Goal: Information Seeking & Learning: Learn about a topic

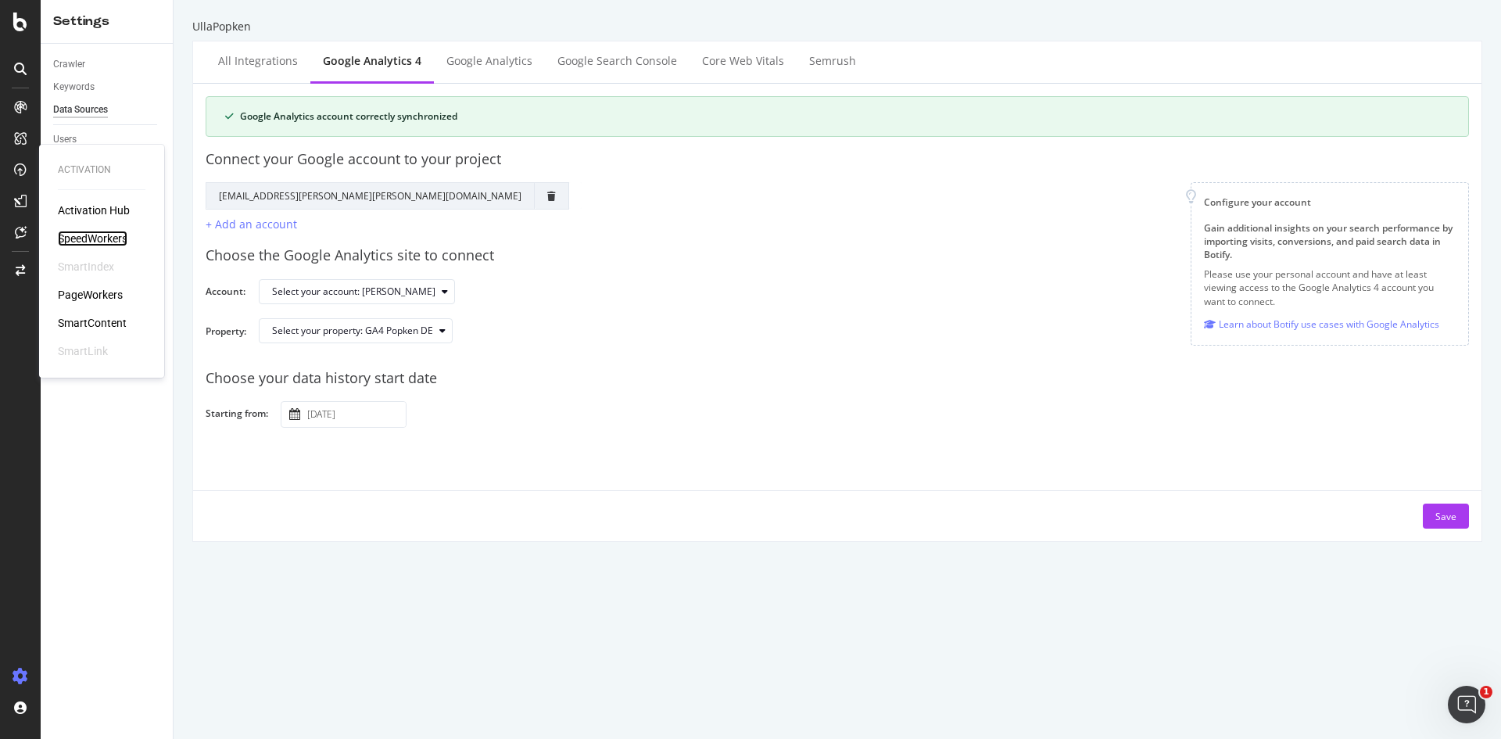
click at [94, 238] on div "SpeedWorkers" at bounding box center [93, 239] width 70 height 16
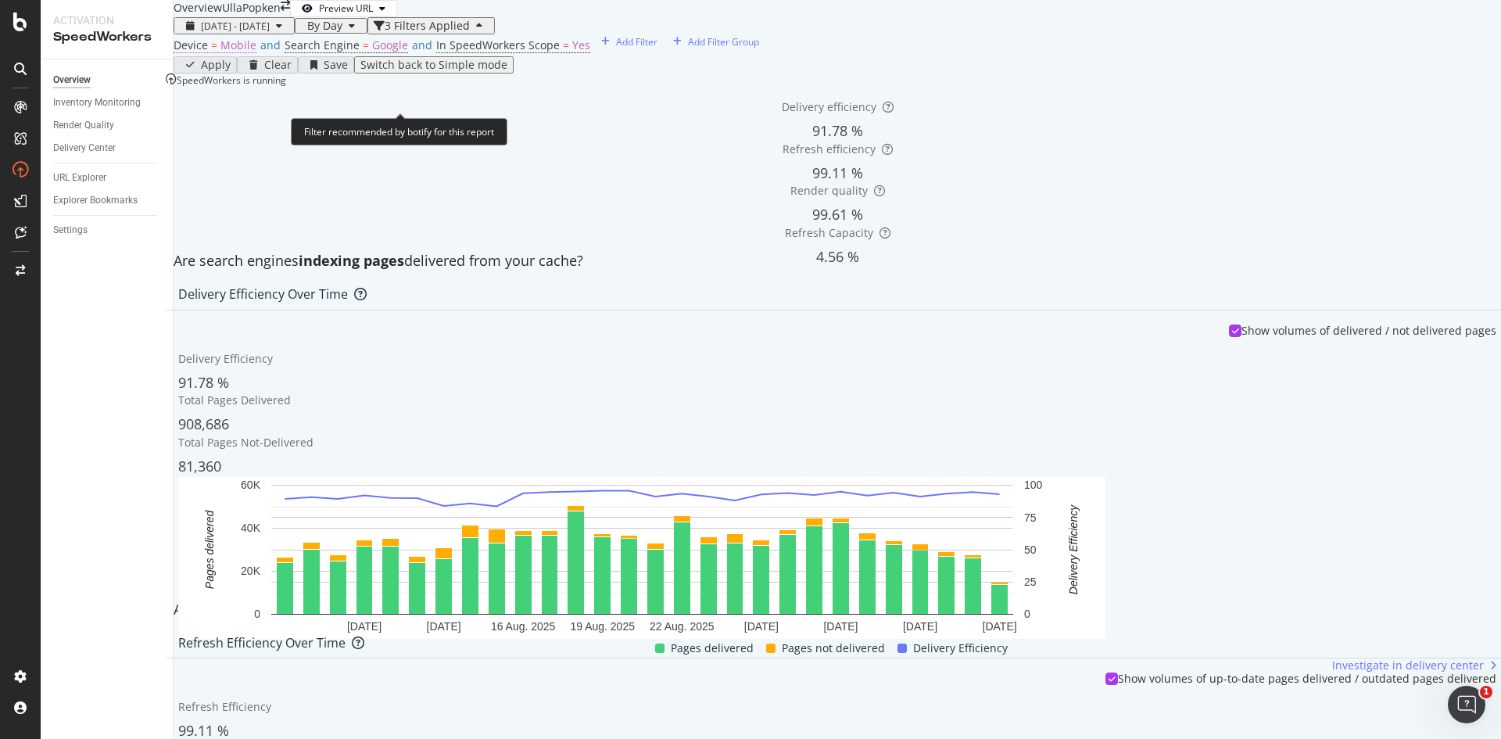
click at [252, 52] on span "Mobile" at bounding box center [238, 45] width 36 height 15
click at [282, 118] on div "Cancel" at bounding box center [297, 112] width 30 height 11
click at [256, 52] on span "Mobile" at bounding box center [238, 45] width 36 height 15
click at [238, 118] on icon at bounding box center [236, 113] width 11 height 9
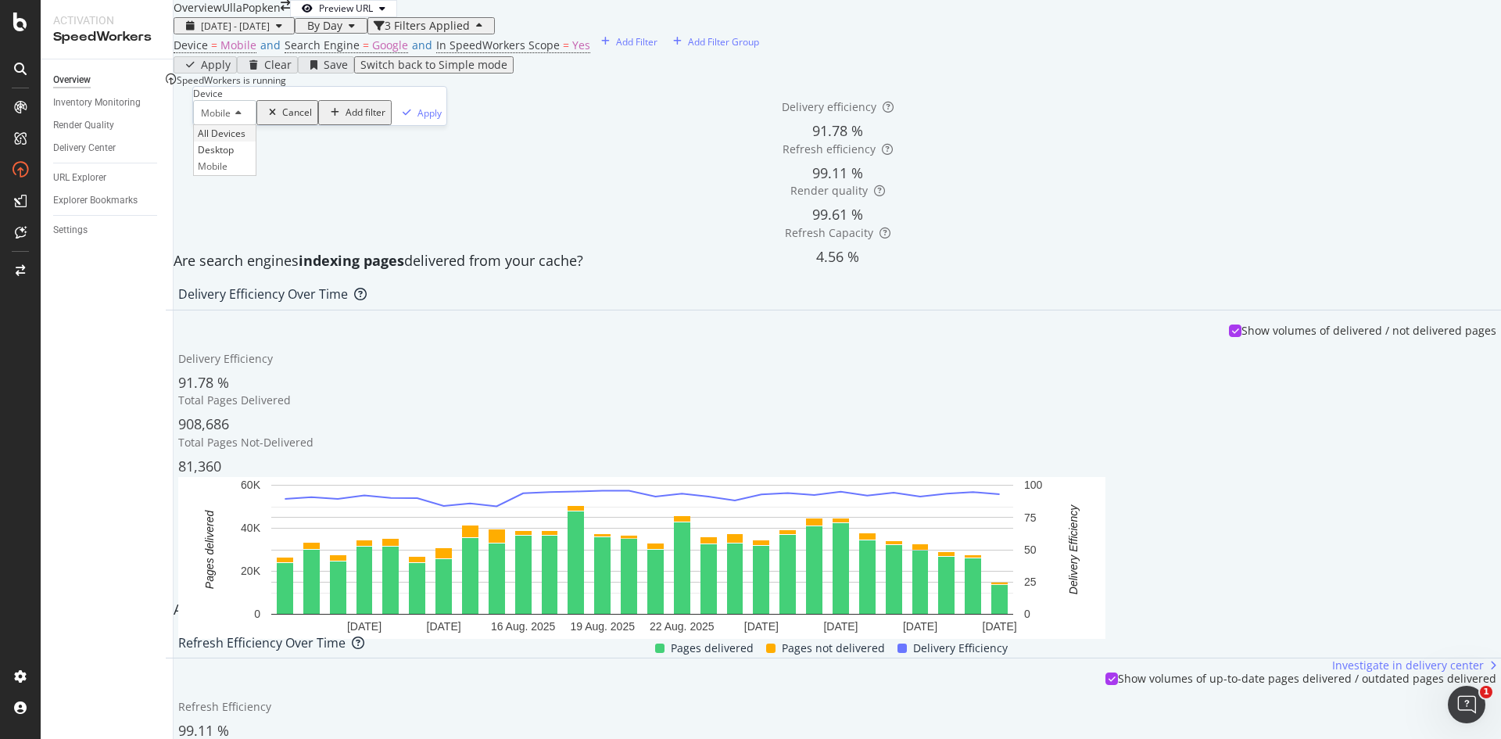
click at [235, 140] on span "All Devices" at bounding box center [222, 133] width 48 height 13
click at [436, 120] on div "Apply" at bounding box center [448, 112] width 24 height 13
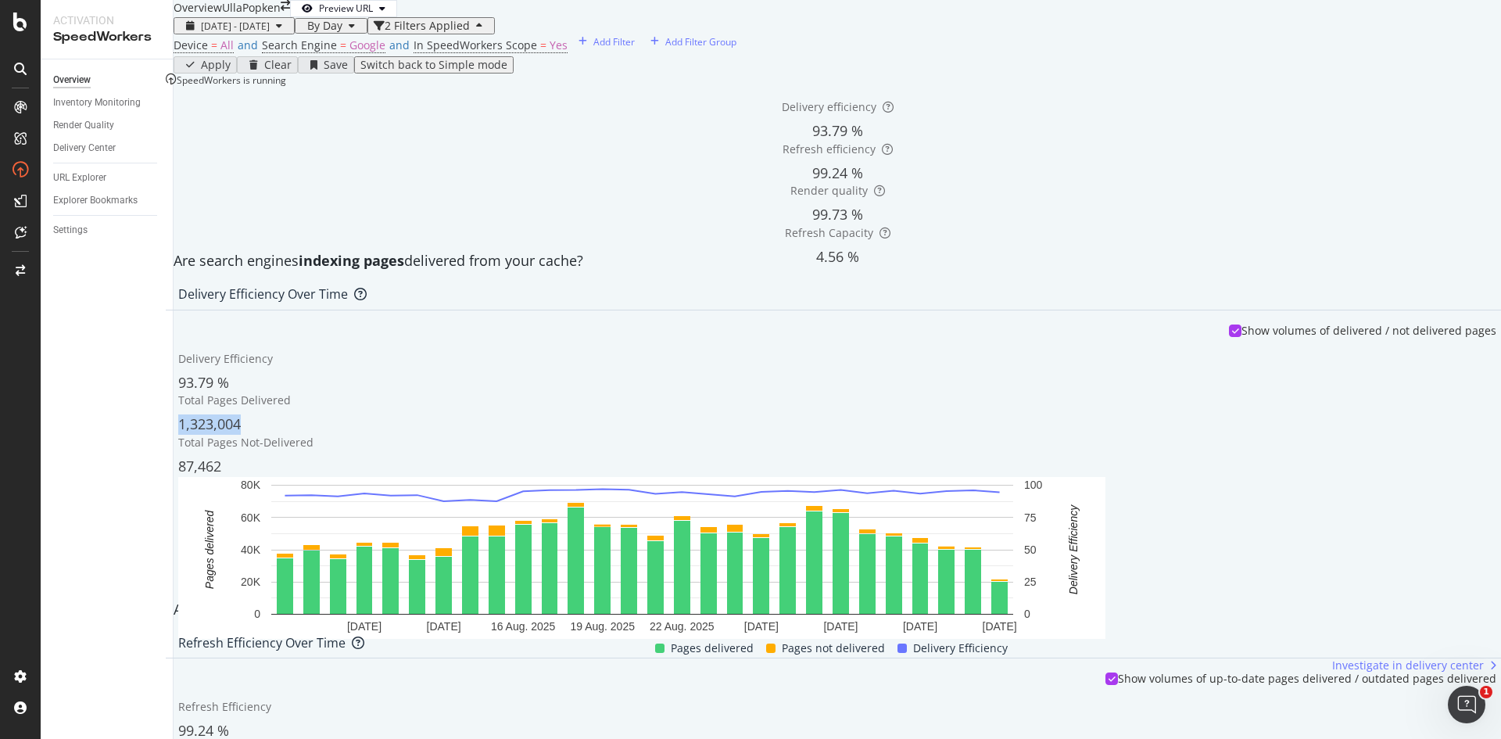
drag, startPoint x: 207, startPoint y: 600, endPoint x: 290, endPoint y: 597, distance: 83.0
click at [290, 597] on div "Show volumes of delivered / not delivered pages Delivery Efficiency 93.79 % Tot…" at bounding box center [837, 497] width 1343 height 375
click at [94, 99] on div "Inventory Monitoring" at bounding box center [97, 103] width 88 height 16
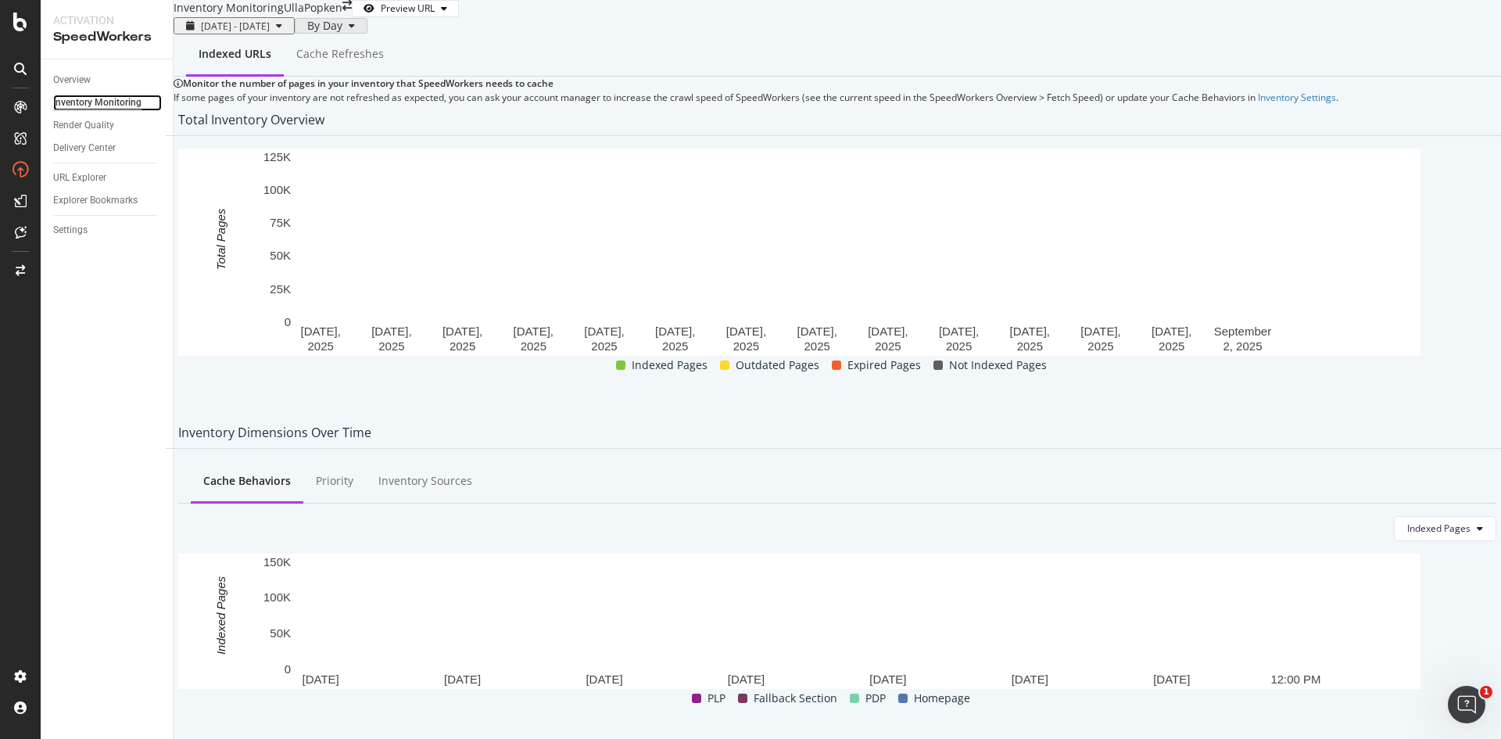
scroll to position [219, 0]
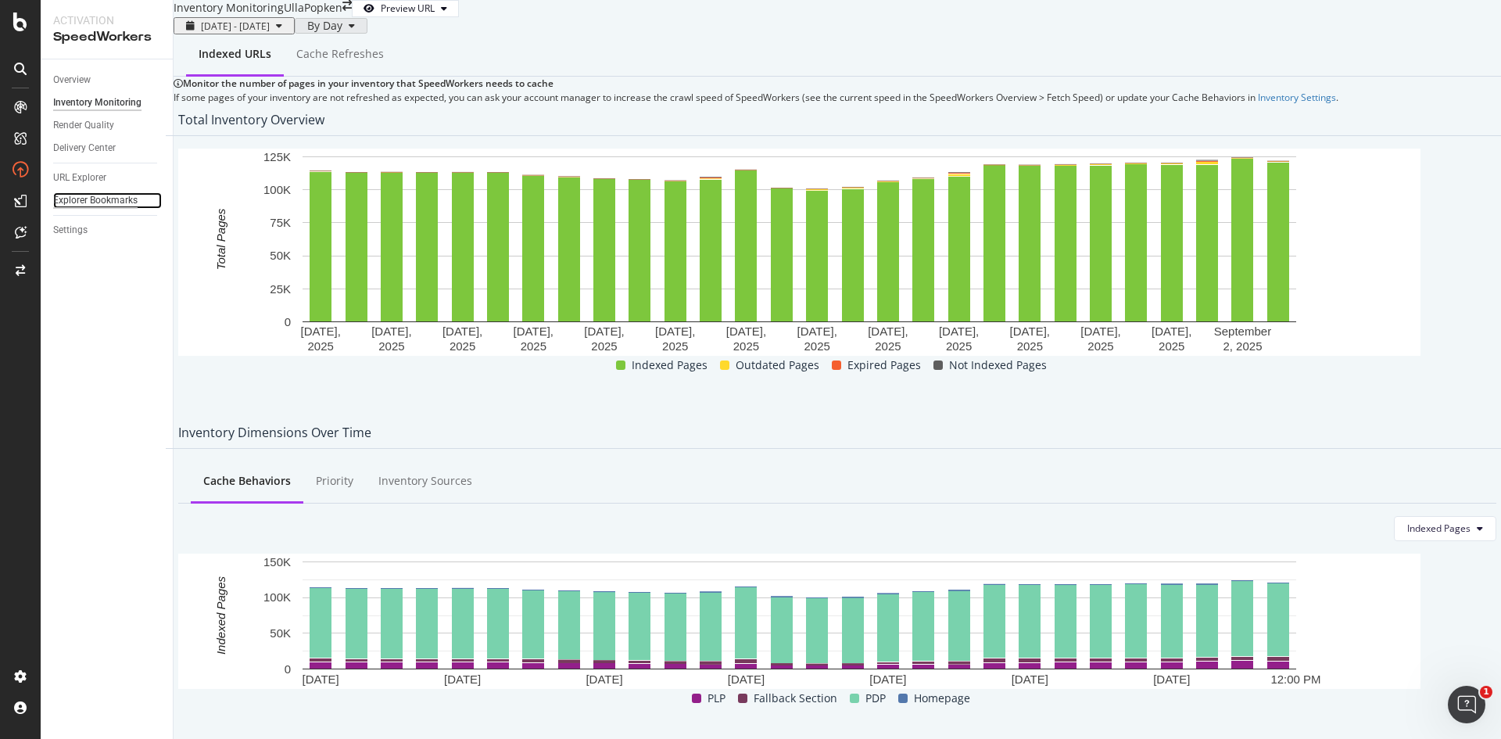
click at [96, 199] on div "Explorer Bookmarks" at bounding box center [95, 200] width 84 height 16
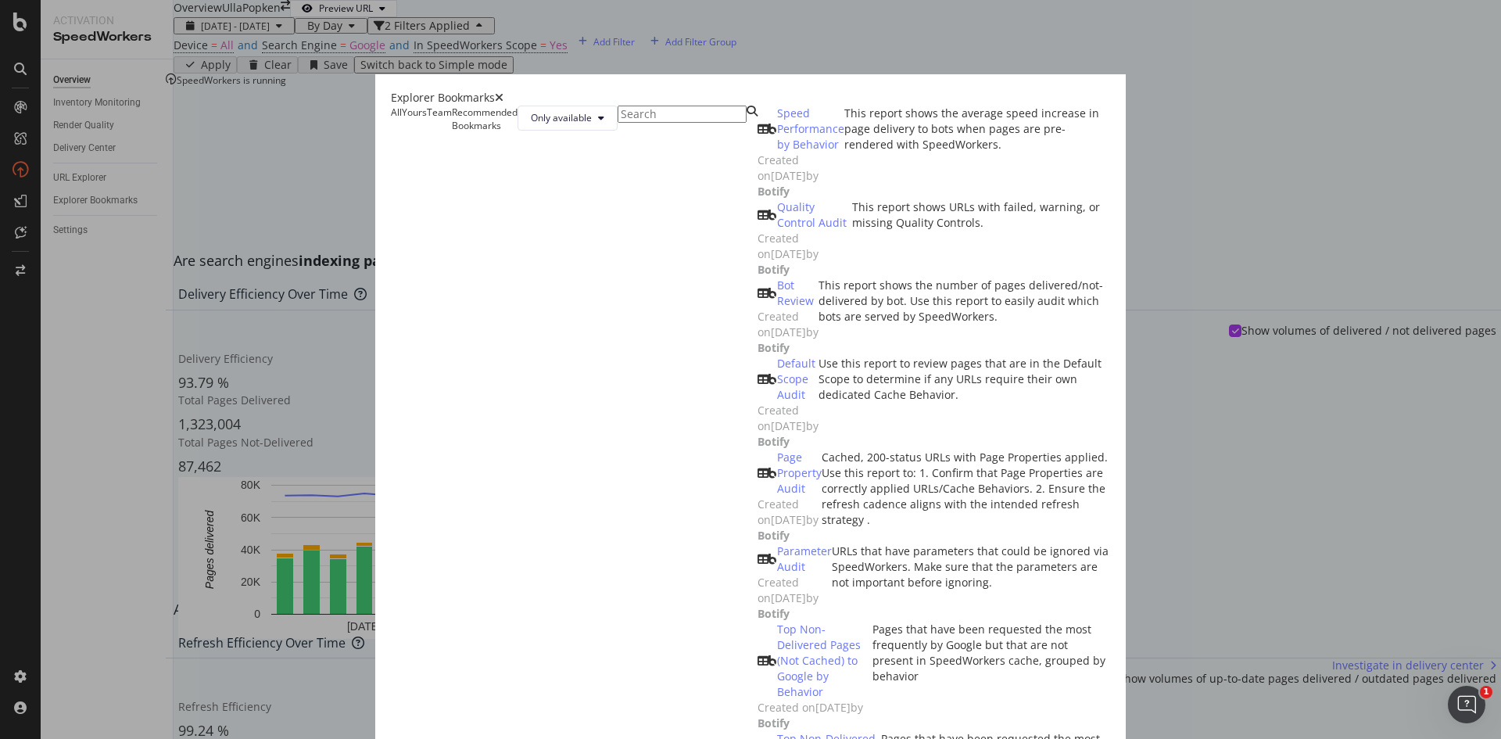
click at [504, 92] on icon "times" at bounding box center [499, 97] width 9 height 11
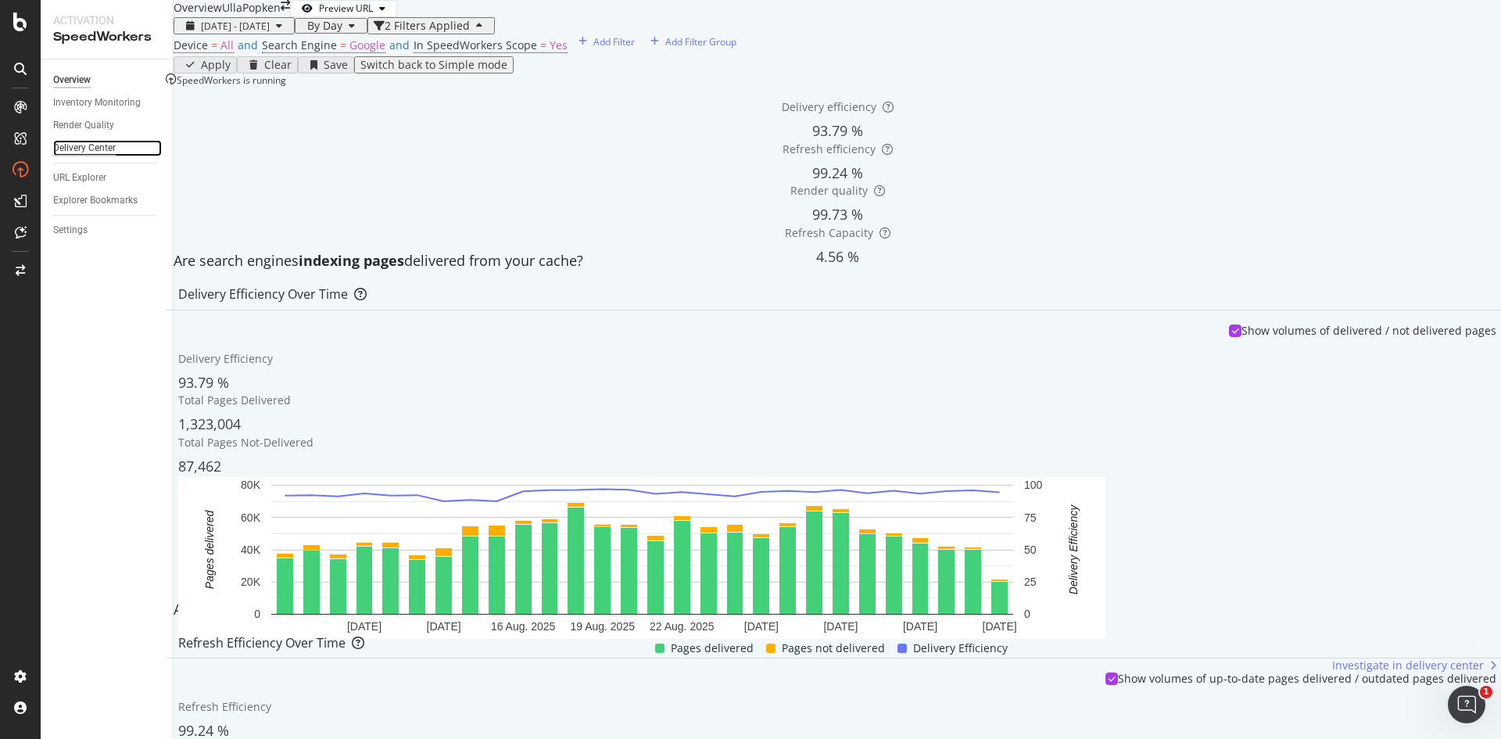
click at [102, 152] on div "Delivery Center" at bounding box center [84, 148] width 63 height 16
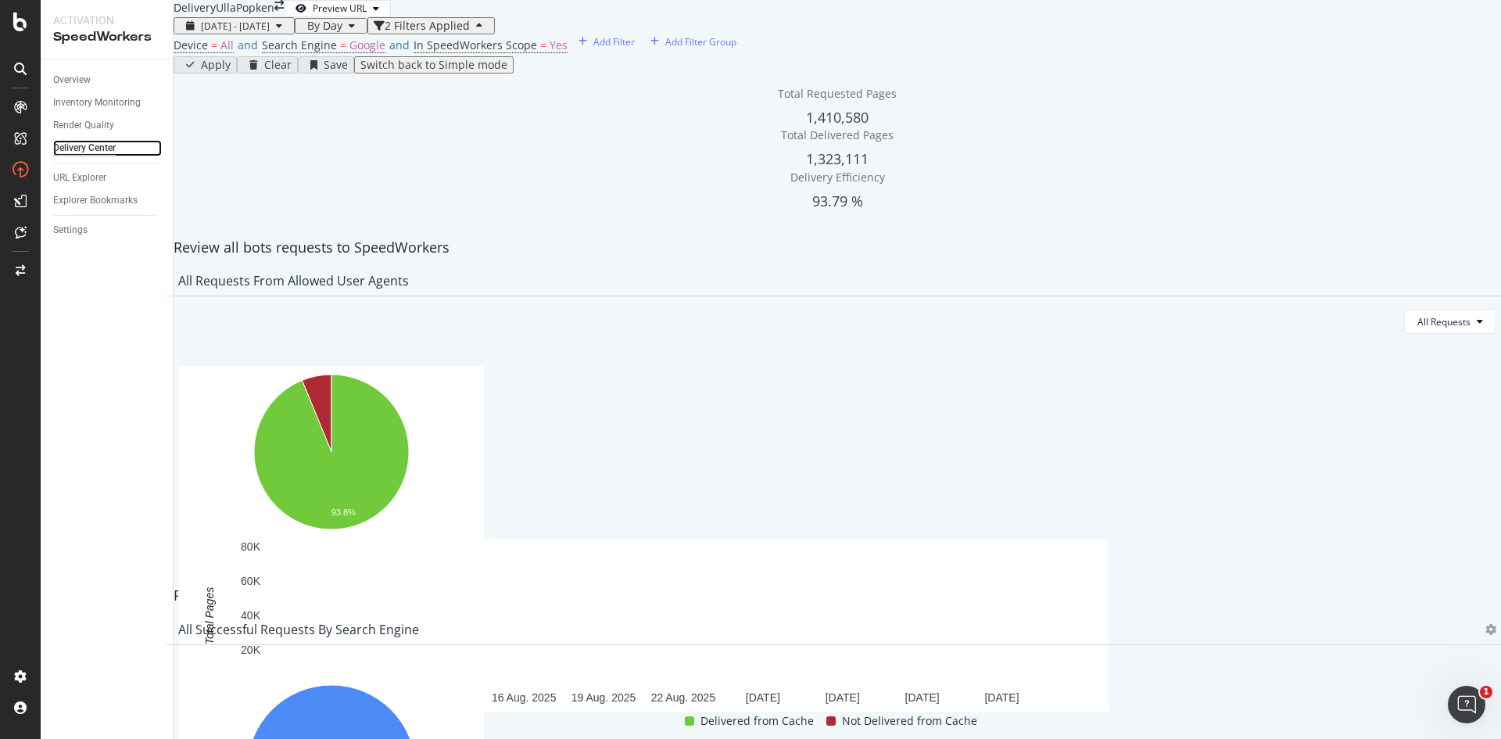
scroll to position [78, 0]
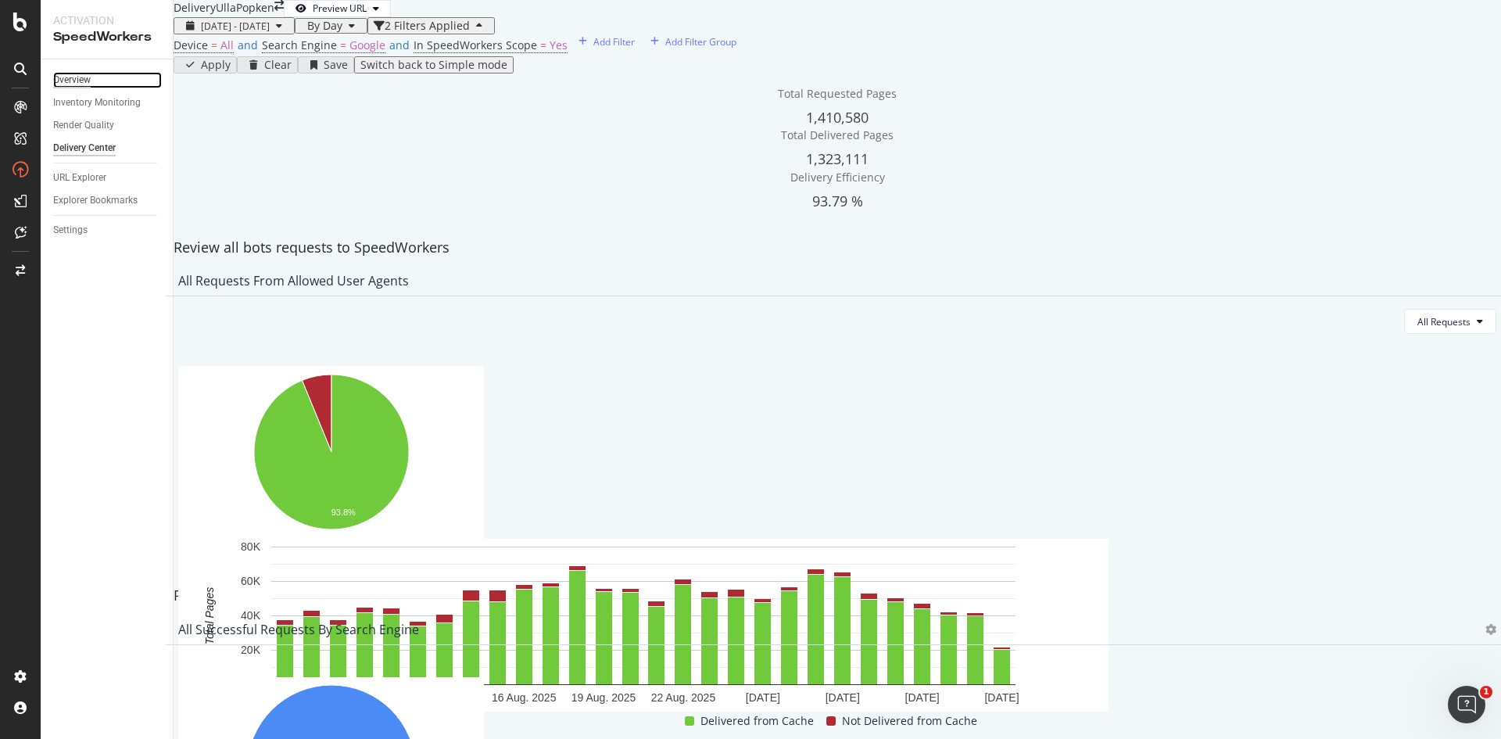
click at [78, 81] on div "Overview" at bounding box center [72, 80] width 38 height 16
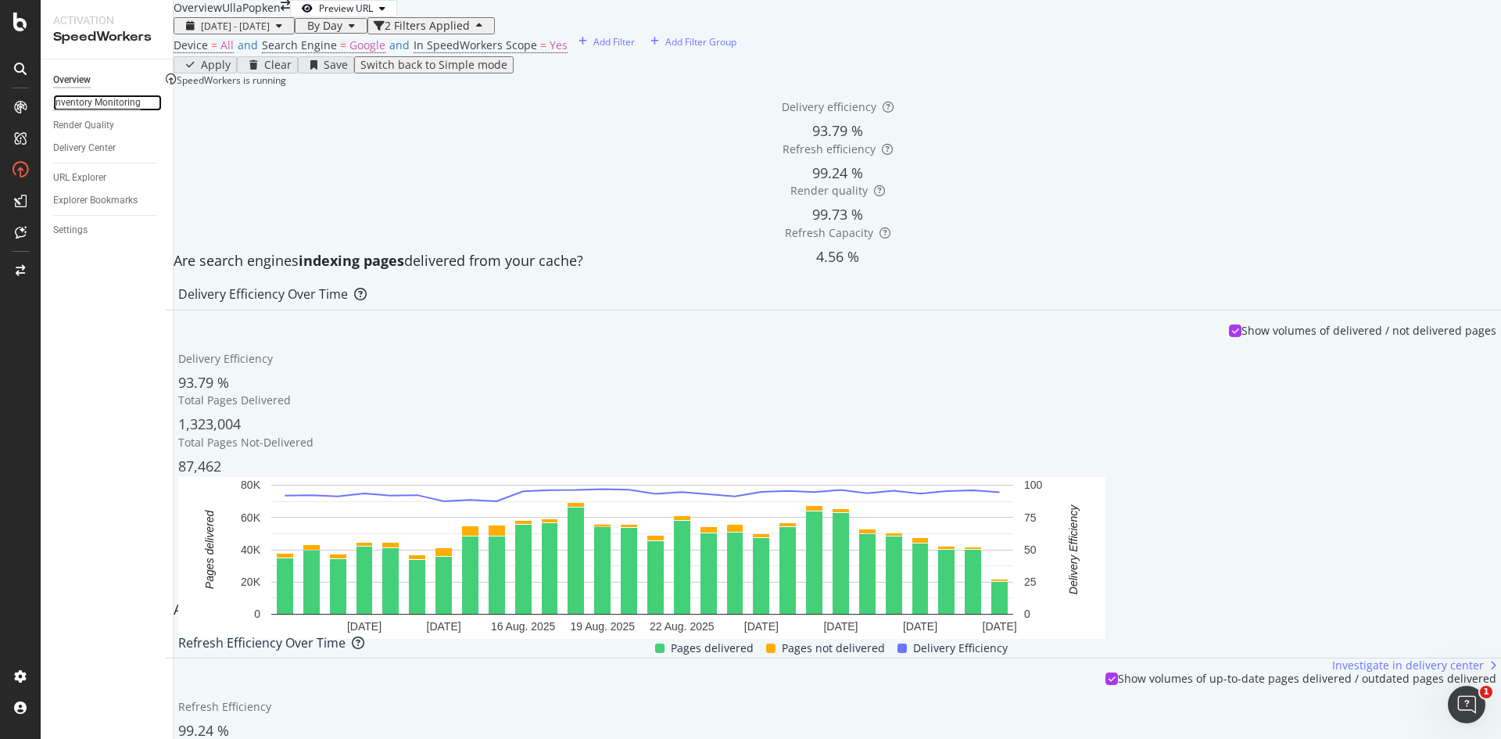
click at [84, 104] on div "Inventory Monitoring" at bounding box center [97, 103] width 88 height 16
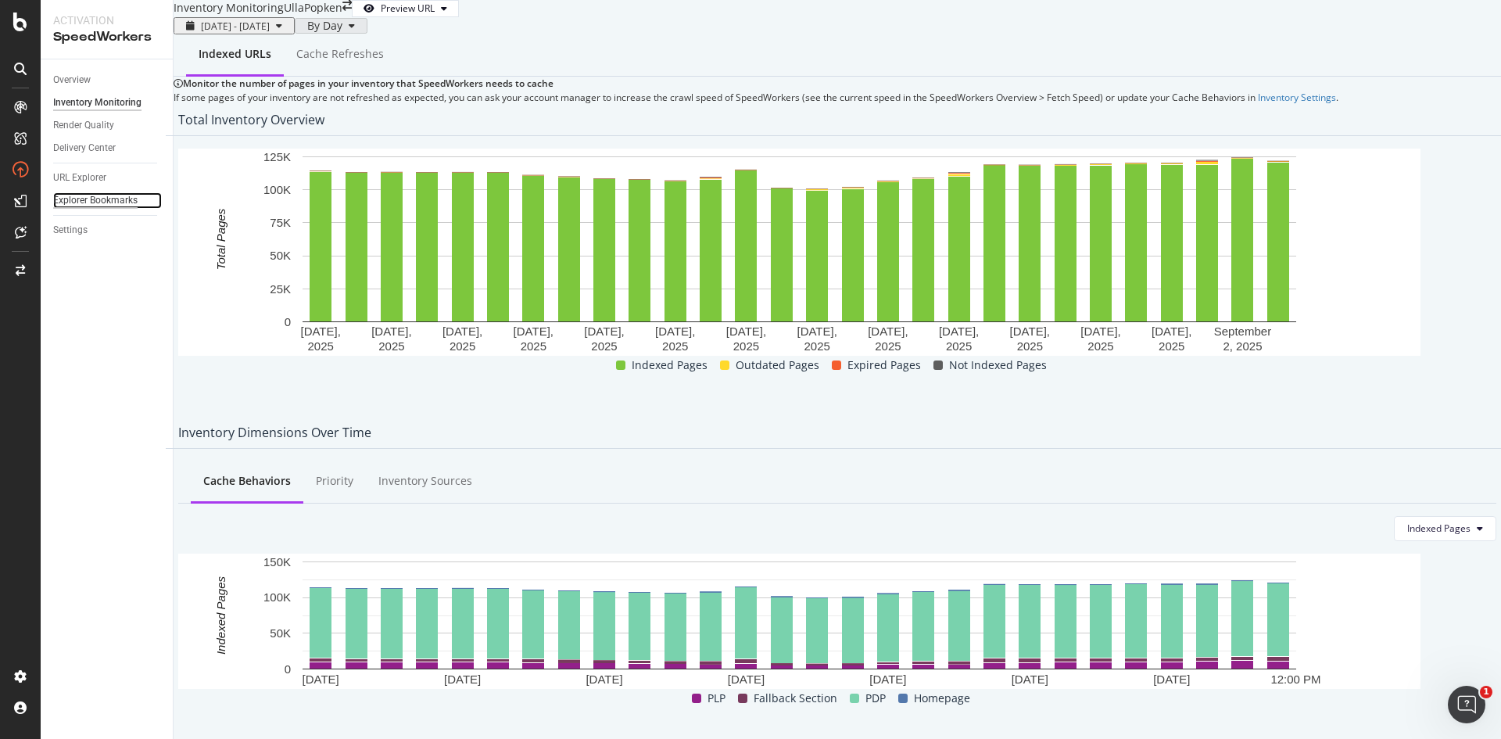
click at [82, 200] on div "Explorer Bookmarks" at bounding box center [95, 200] width 84 height 16
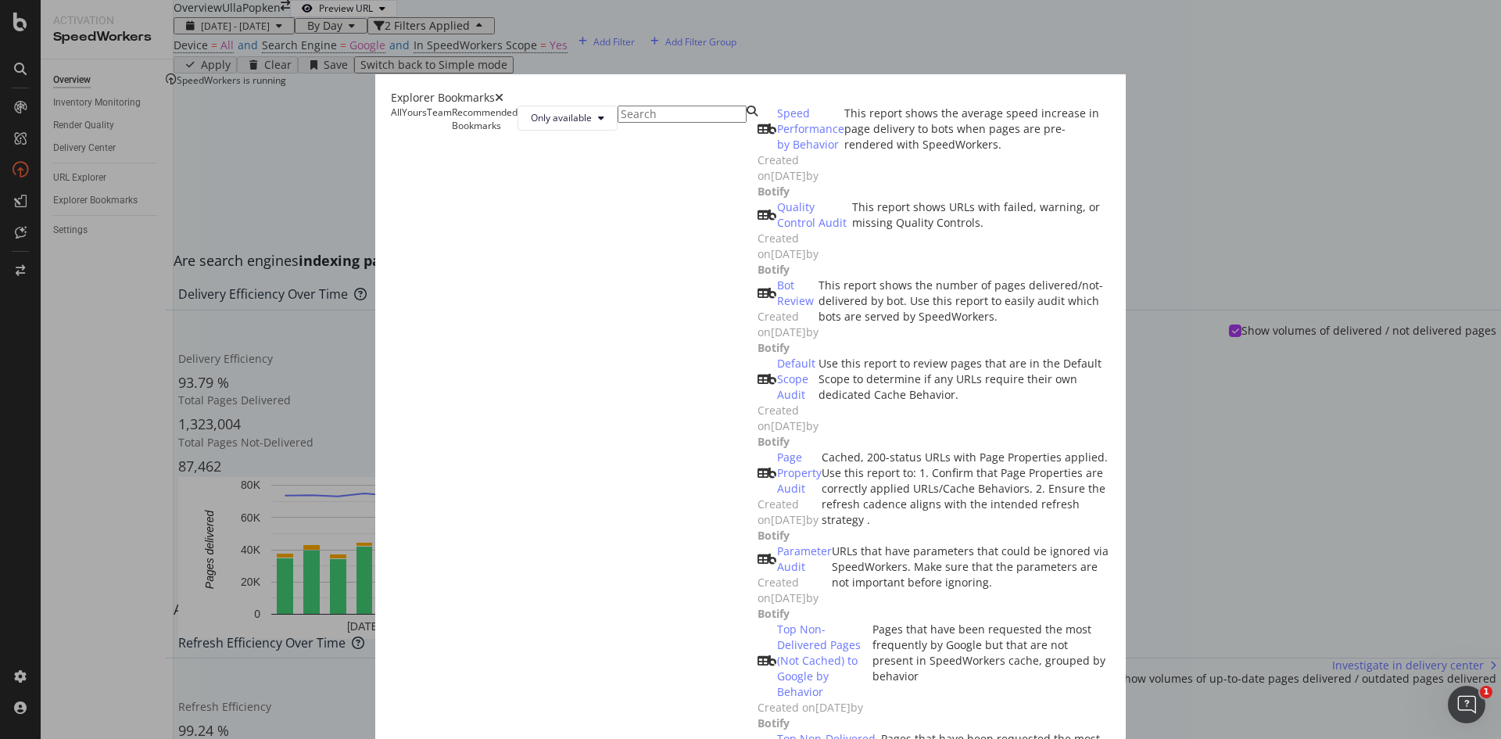
click at [504, 92] on icon "times" at bounding box center [499, 97] width 9 height 11
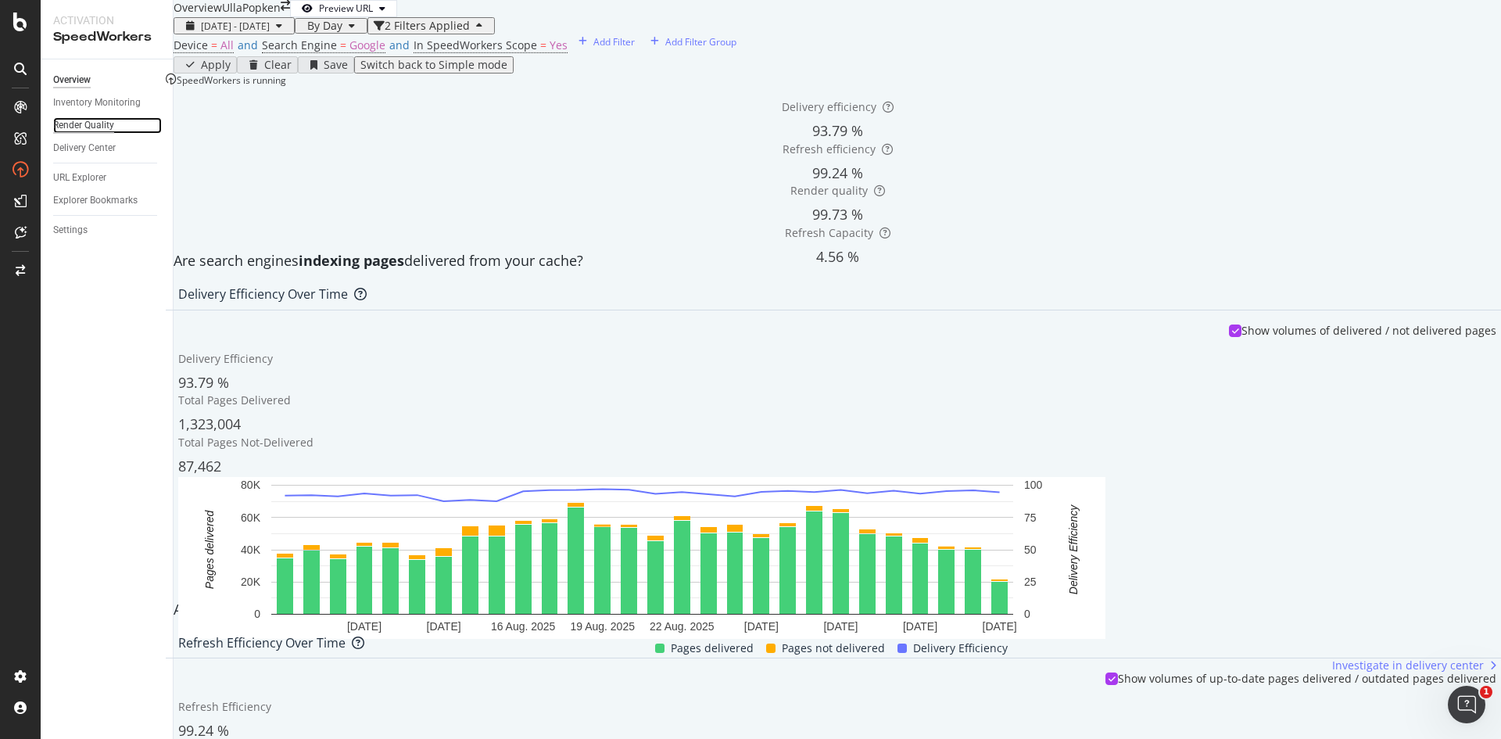
click at [72, 125] on div "Render Quality" at bounding box center [83, 125] width 61 height 16
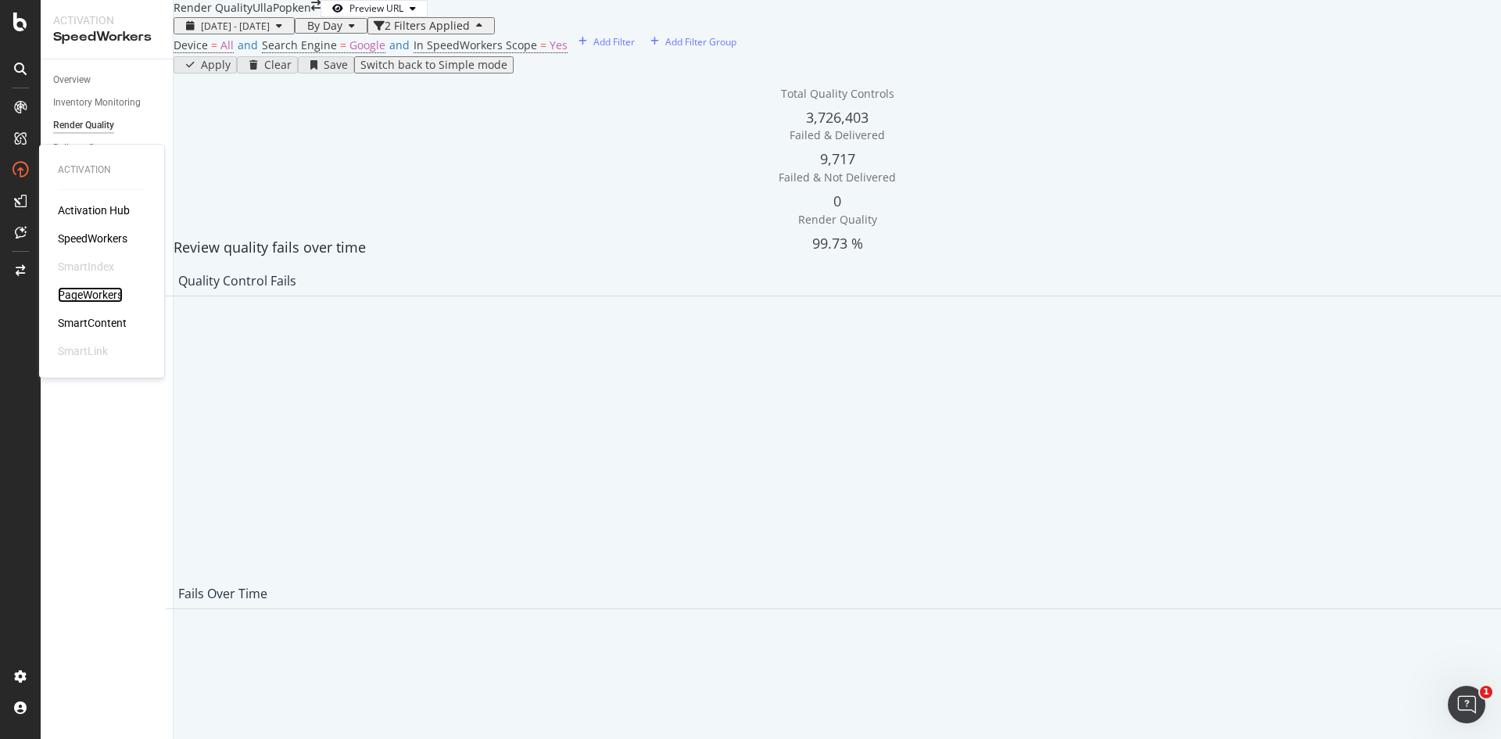
click at [106, 291] on div "PageWorkers" at bounding box center [90, 295] width 65 height 16
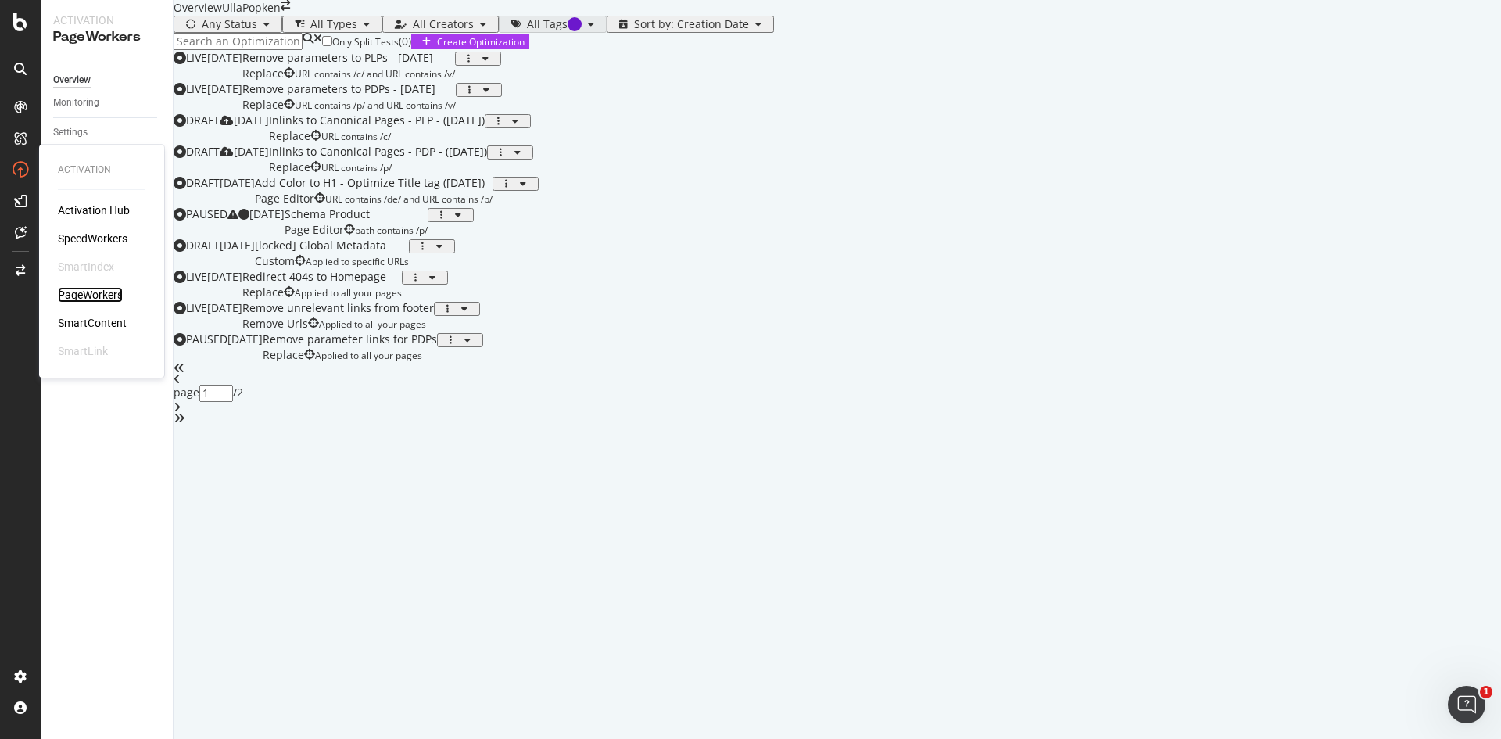
click at [99, 291] on div "PageWorkers" at bounding box center [90, 295] width 65 height 16
click at [95, 235] on div "SpeedWorkers" at bounding box center [93, 239] width 70 height 16
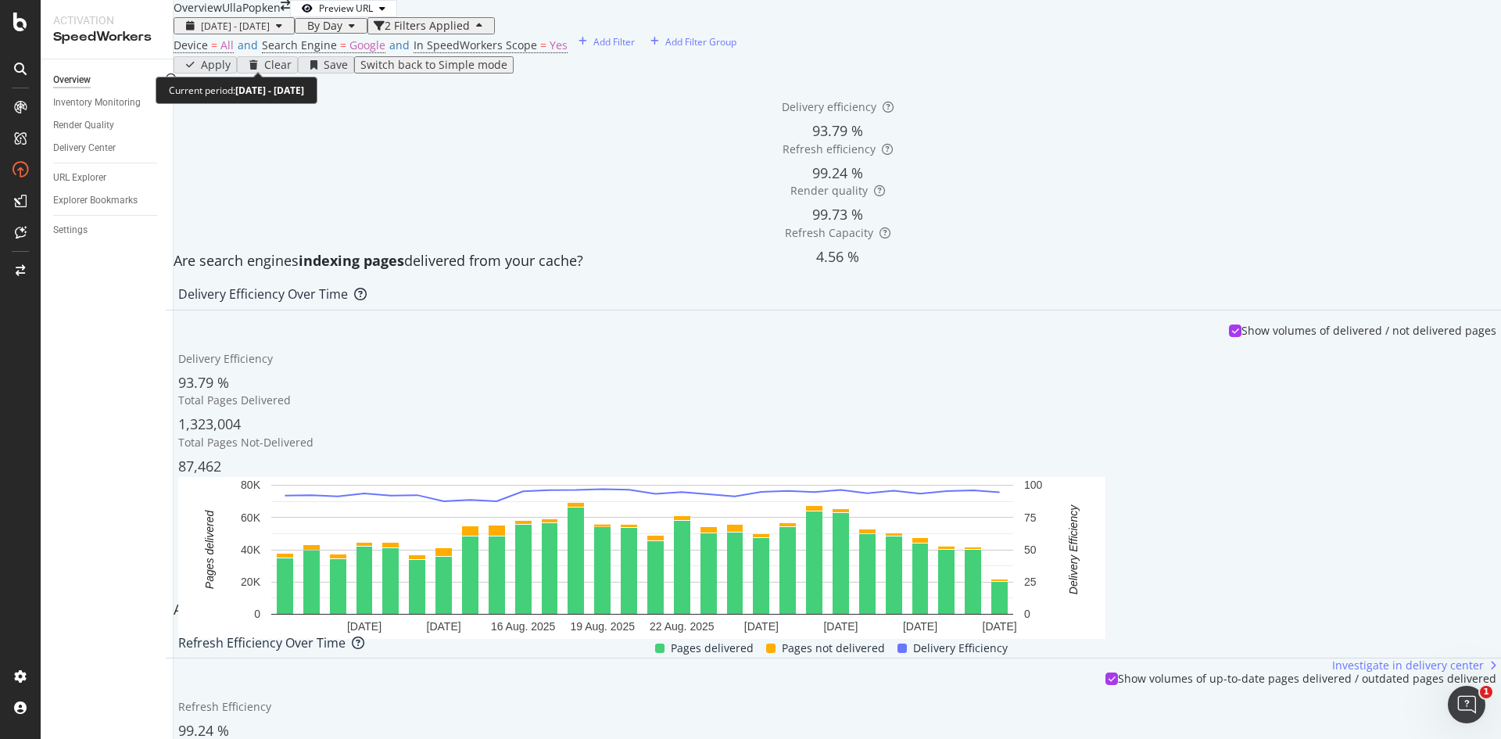
click at [270, 33] on span "[DATE] - [DATE]" at bounding box center [235, 26] width 69 height 13
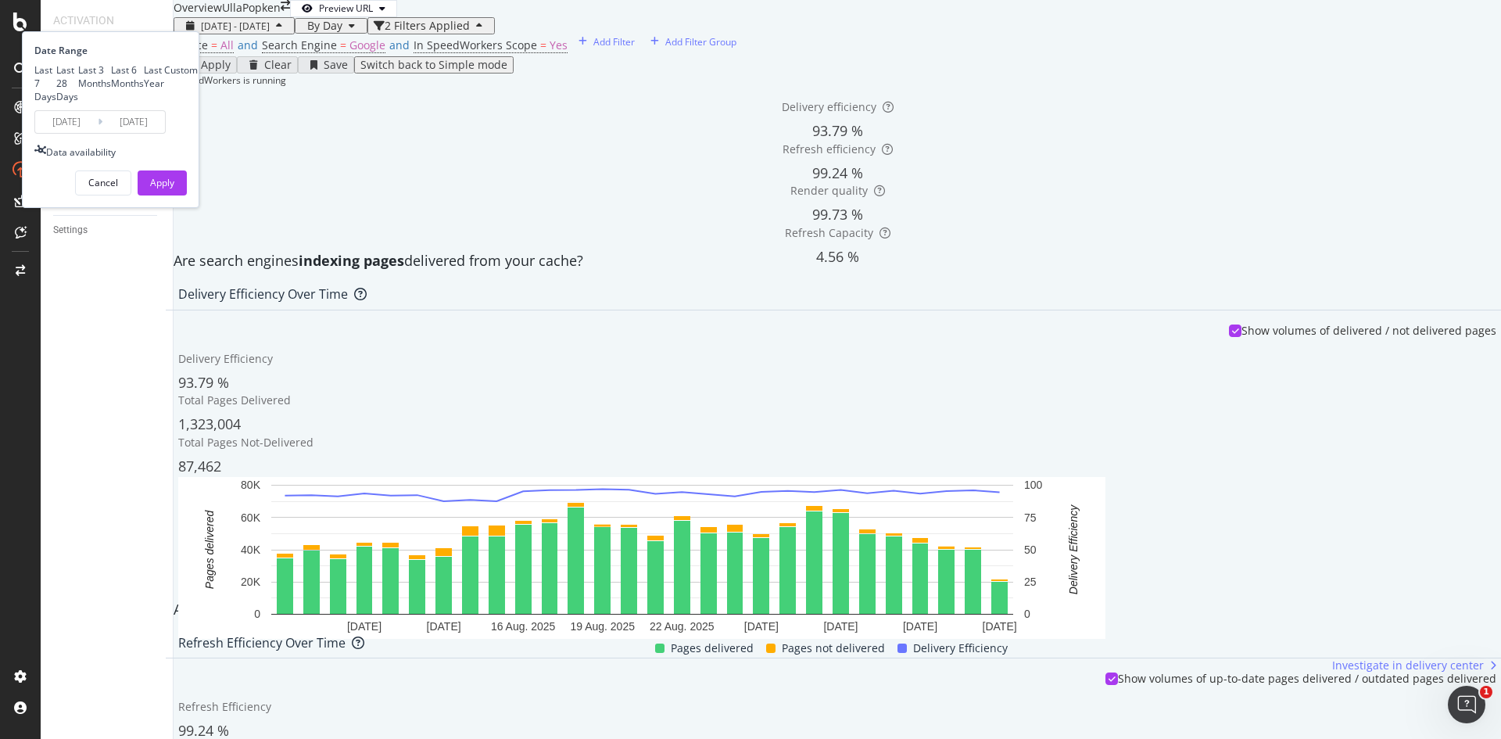
click at [56, 103] on div "Last 7 Days" at bounding box center [45, 83] width 22 height 40
type input "[DATE]"
click at [174, 189] on div "Apply" at bounding box center [162, 182] width 24 height 13
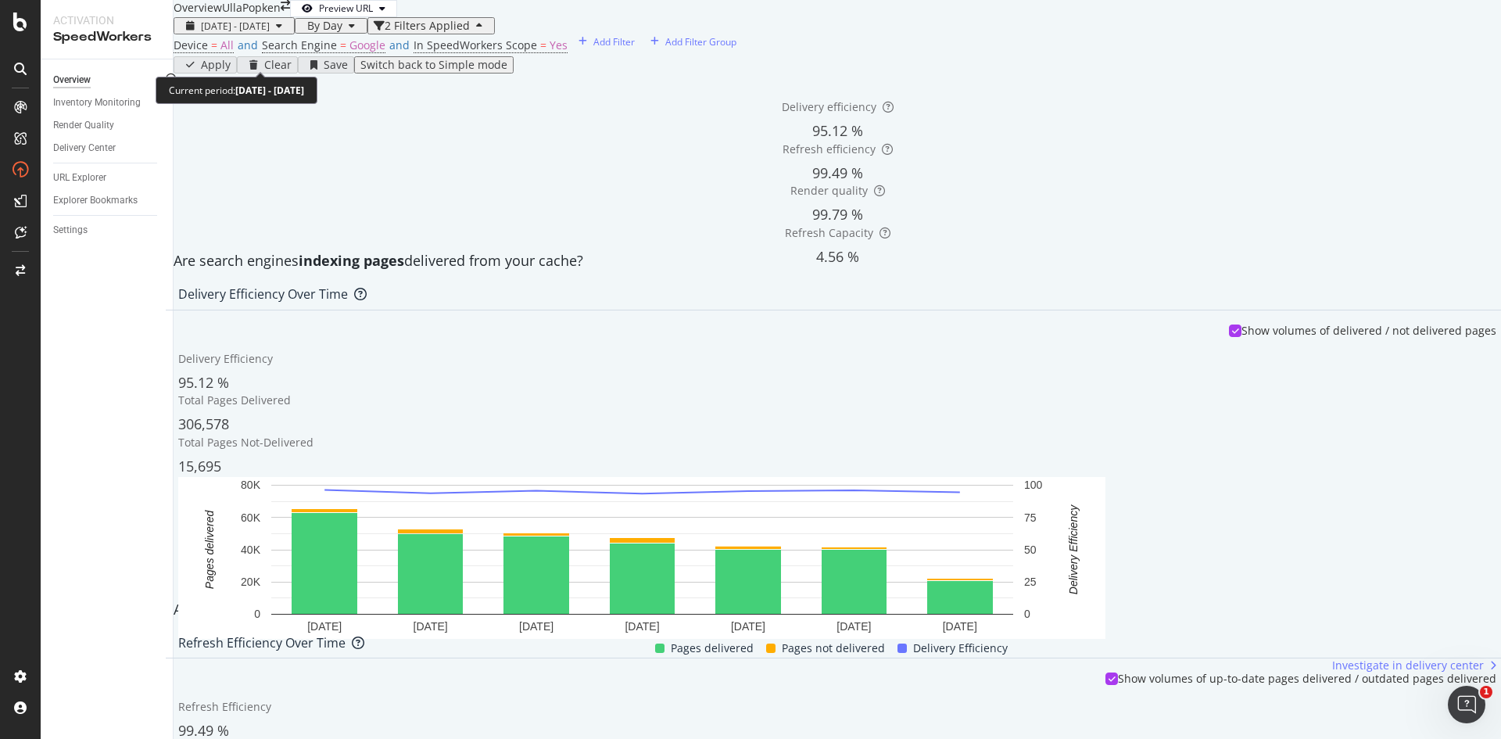
click at [270, 33] on span "[DATE] - [DATE]" at bounding box center [235, 26] width 69 height 13
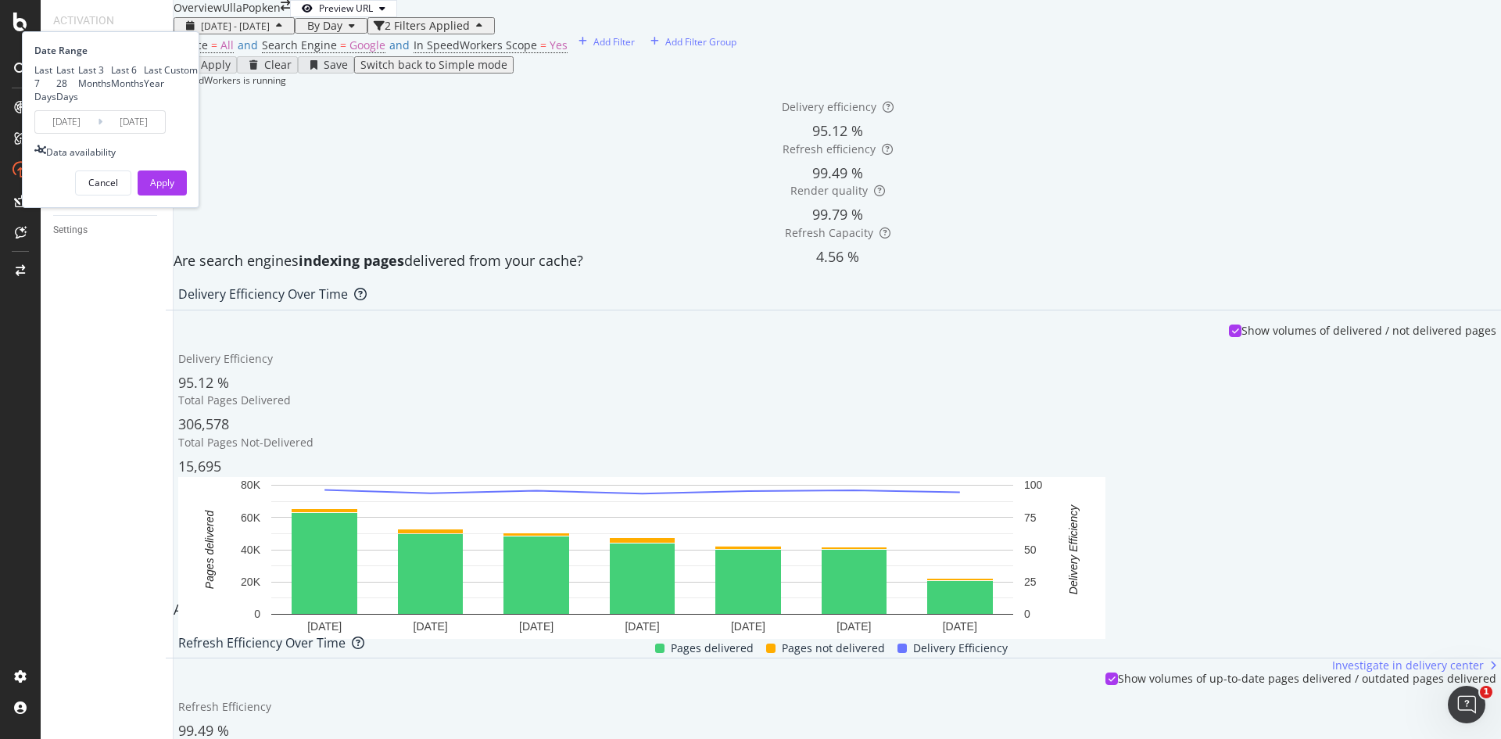
click at [111, 90] on div "Last 3 Months" at bounding box center [94, 76] width 33 height 27
type input "[DATE]"
click at [174, 189] on div "Apply" at bounding box center [162, 182] width 24 height 13
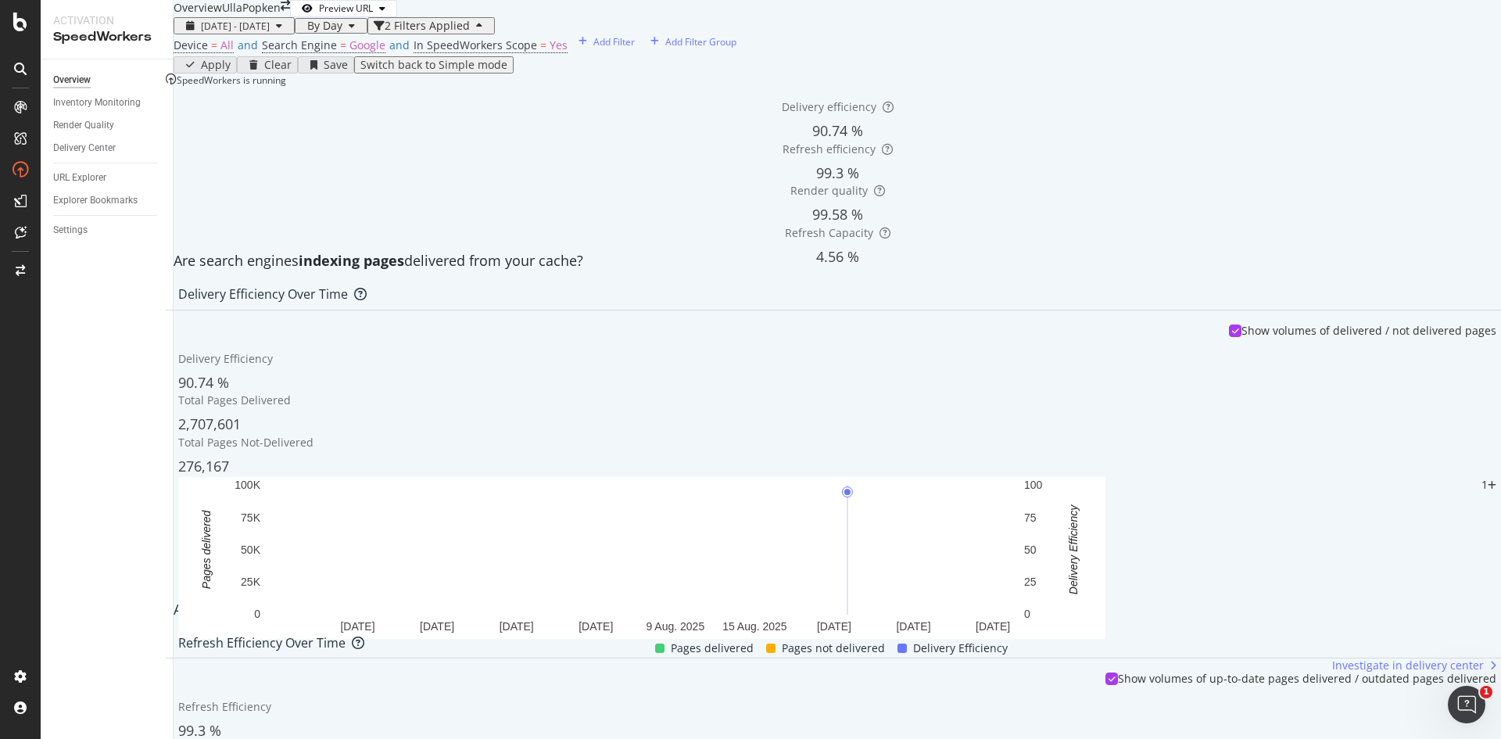
scroll to position [156, 0]
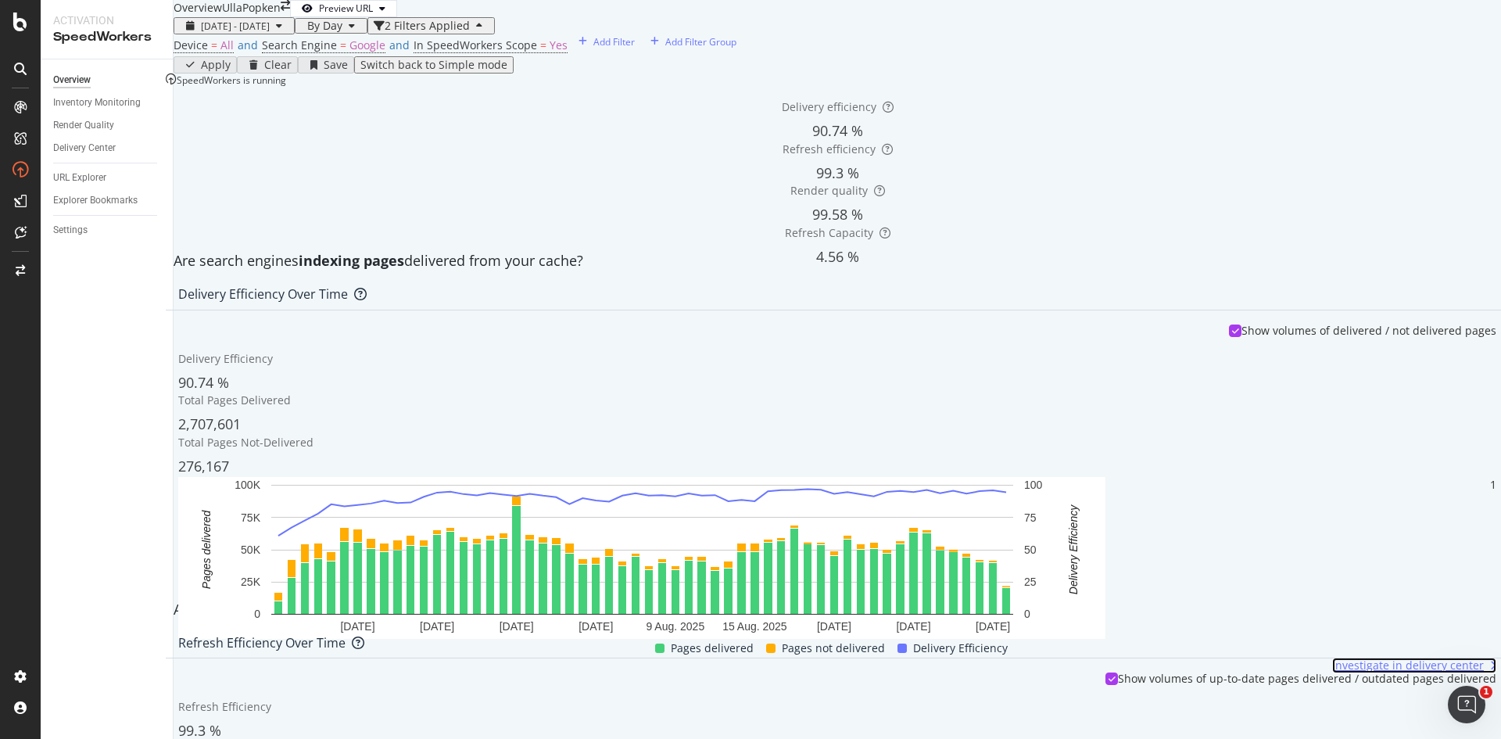
click at [1393, 658] on span "Investigate in delivery center" at bounding box center [1408, 666] width 152 height 16
